Goal: Find specific page/section: Find specific page/section

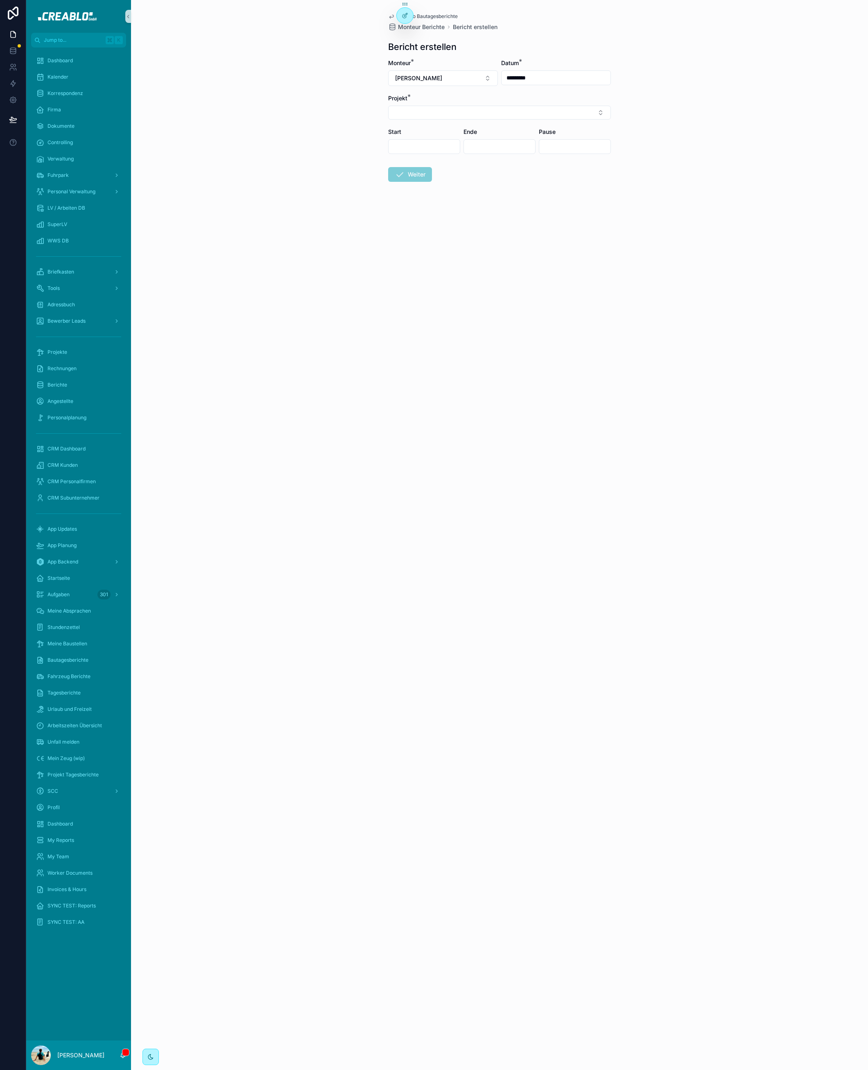
click at [186, 11] on div "Back to Bautagesberichte Monteur Berichte Bericht erstellen Bericht erstellen M…" at bounding box center [499, 535] width 737 height 1070
click at [76, 355] on div "Projekte" at bounding box center [78, 351] width 85 height 13
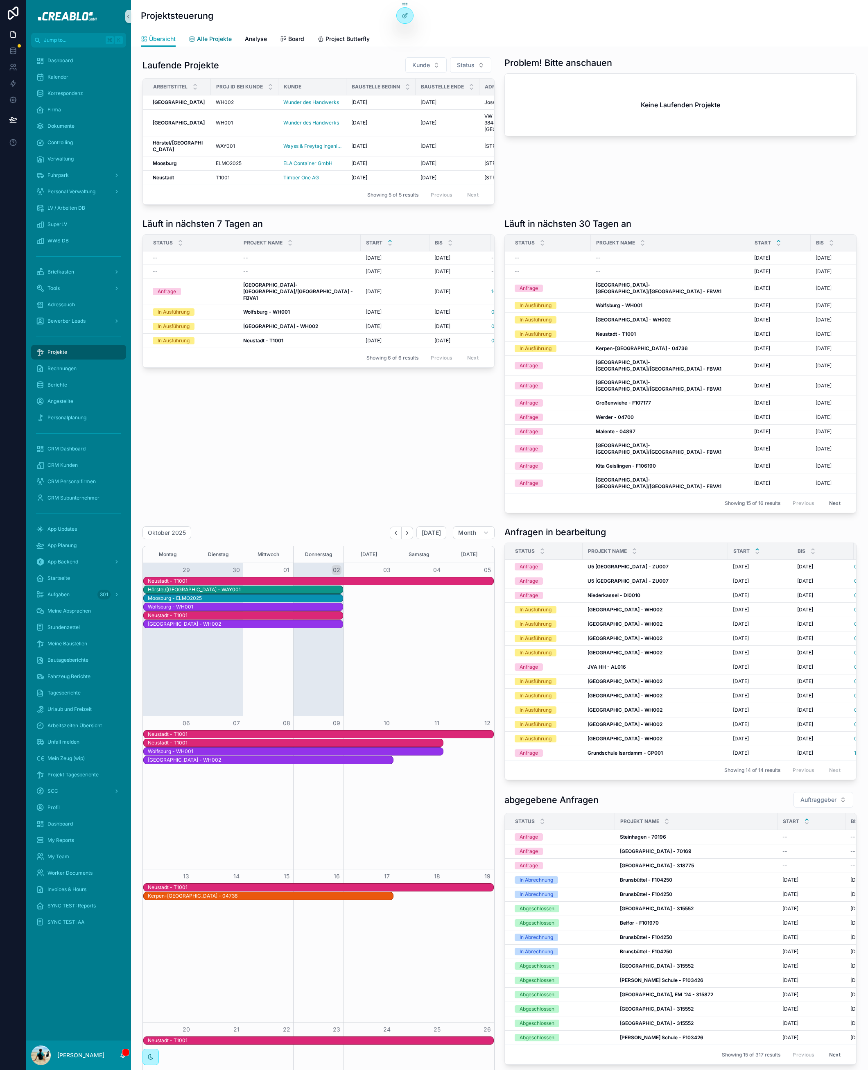
click at [198, 39] on span "Alle Projekte" at bounding box center [214, 39] width 35 height 8
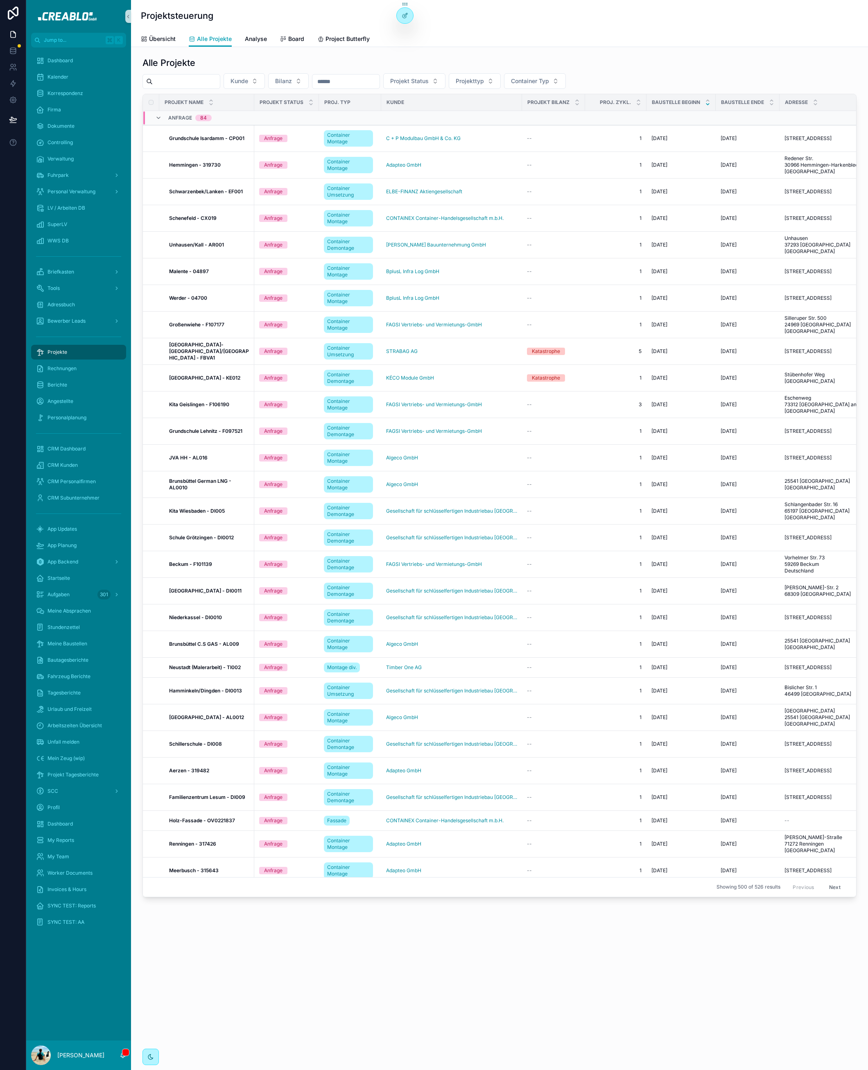
click at [217, 83] on input "scrollable content" at bounding box center [186, 81] width 67 height 11
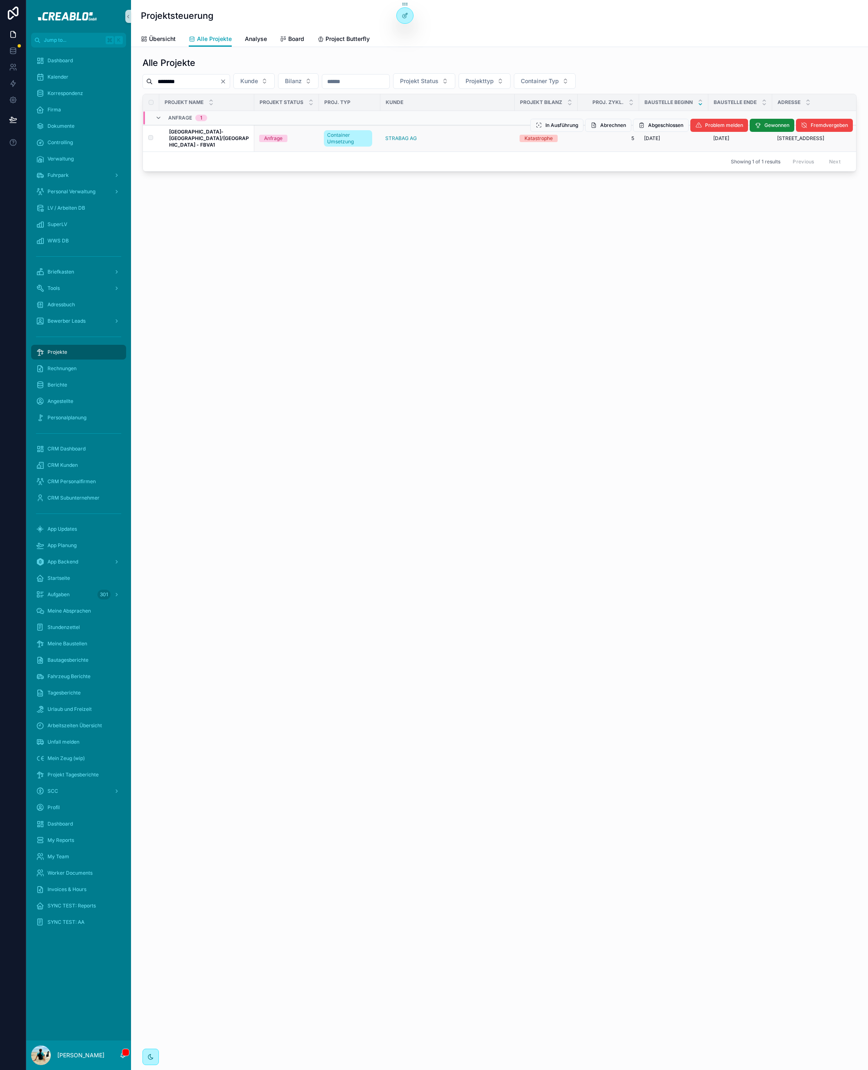
type input "********"
click at [198, 138] on strong "[GEOGRAPHIC_DATA]-[GEOGRAPHIC_DATA]/[GEOGRAPHIC_DATA] - FBVA1" at bounding box center [209, 138] width 80 height 19
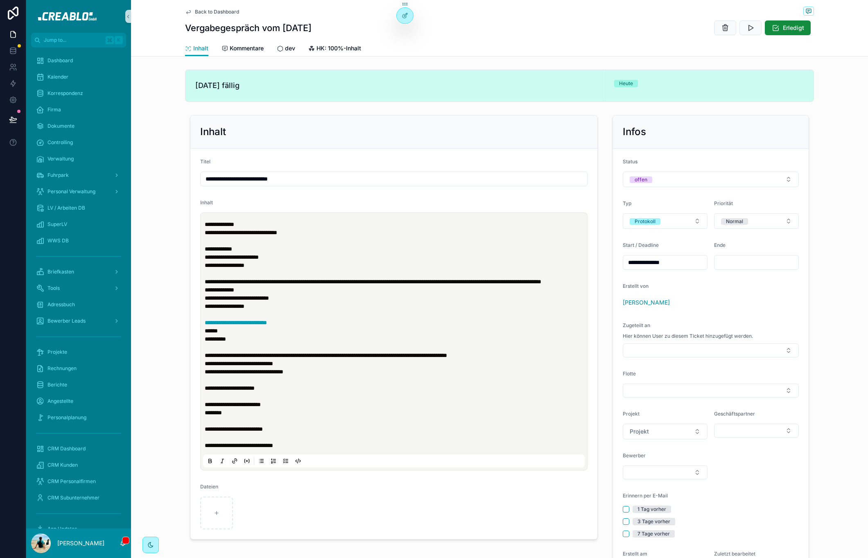
scroll to position [62, 0]
